Goal: Task Accomplishment & Management: Use online tool/utility

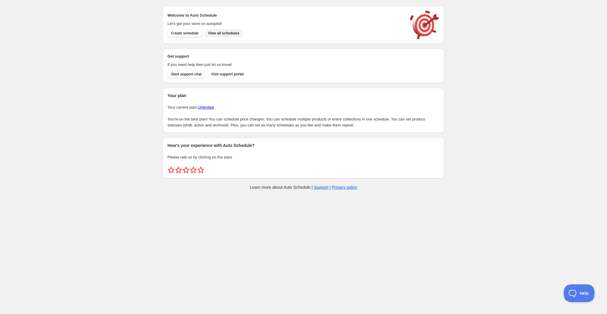
click at [230, 34] on span "View all schedules" at bounding box center [223, 33] width 31 height 5
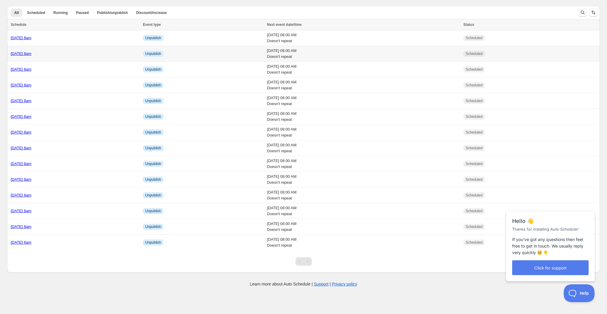
click at [90, 55] on div "[DATE] 8am" at bounding box center [75, 54] width 129 height 6
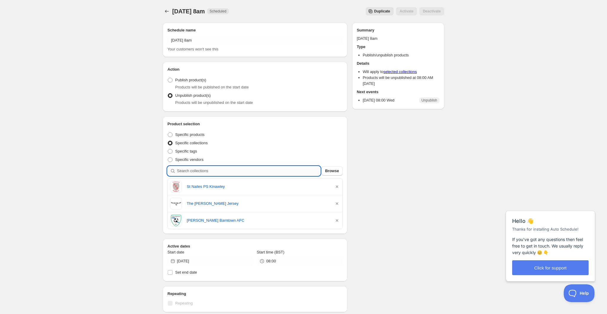
click at [229, 169] on input "search" at bounding box center [249, 170] width 144 height 9
type input "c"
